Goal: Information Seeking & Learning: Learn about a topic

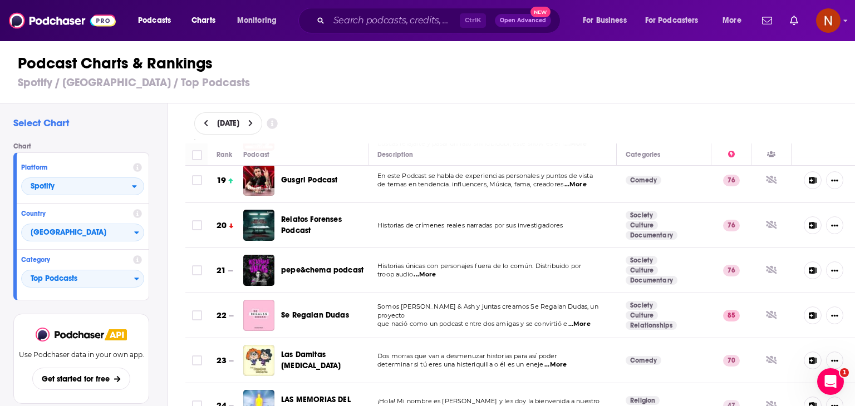
click at [323, 311] on span "Se Regalan Dudas" at bounding box center [315, 315] width 68 height 9
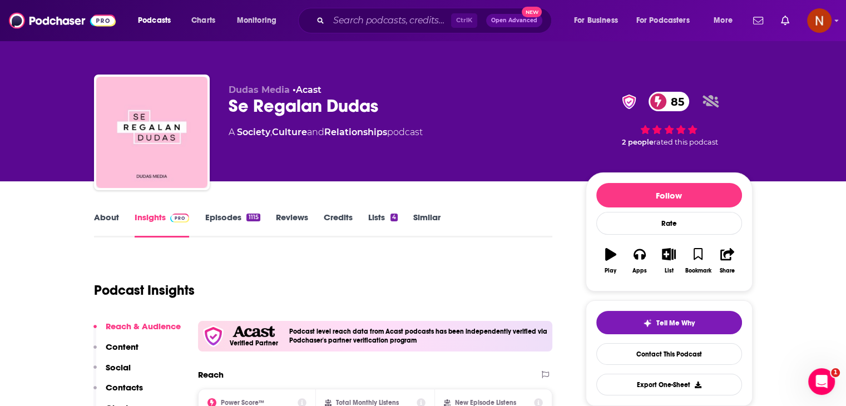
click at [243, 215] on link "Episodes 1115" at bounding box center [232, 225] width 55 height 26
